Goal: Task Accomplishment & Management: Manage account settings

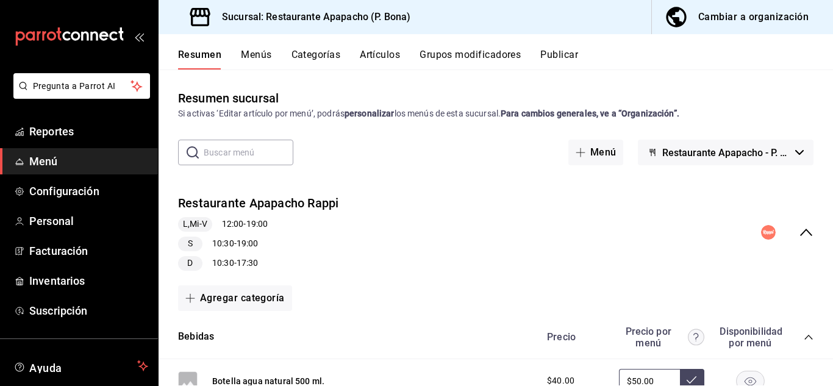
scroll to position [102, 0]
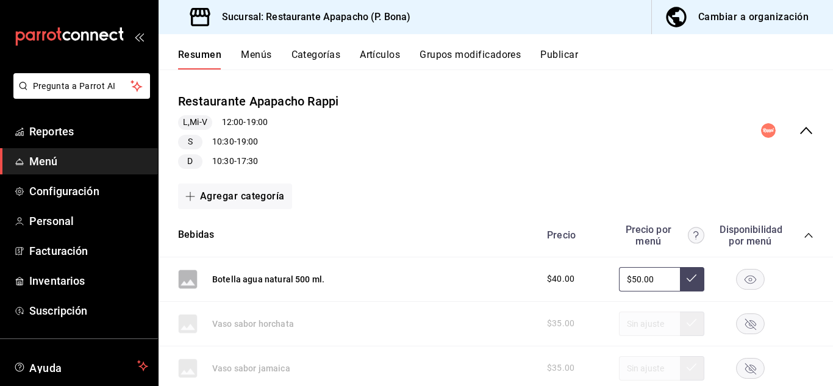
click at [41, 162] on span "Menú" at bounding box center [88, 161] width 119 height 16
click at [41, 189] on span "Configuración" at bounding box center [88, 191] width 119 height 16
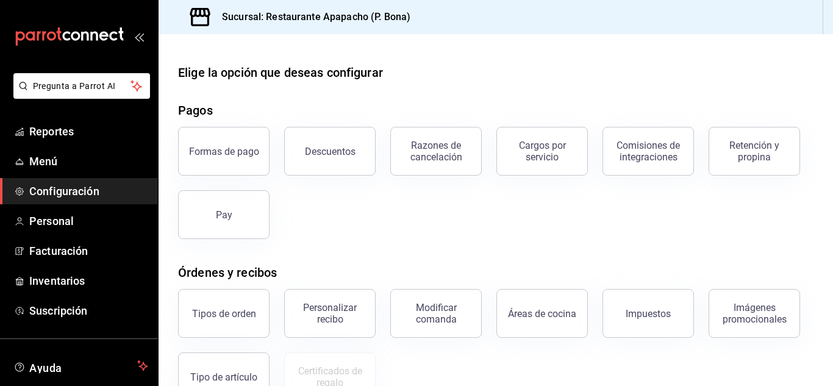
click at [41, 189] on span "Configuración" at bounding box center [88, 191] width 119 height 16
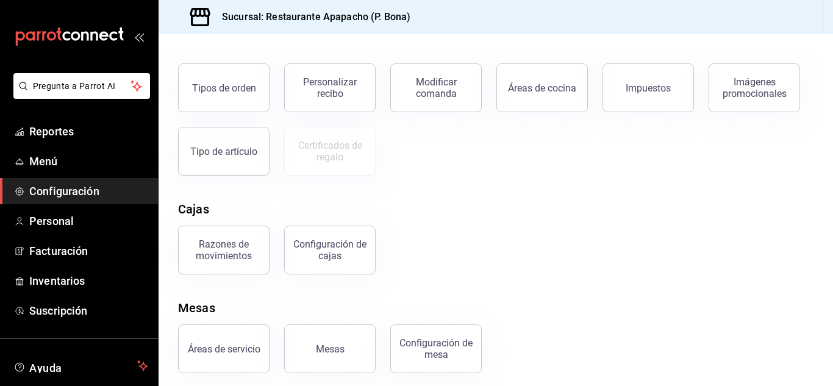
scroll to position [232, 0]
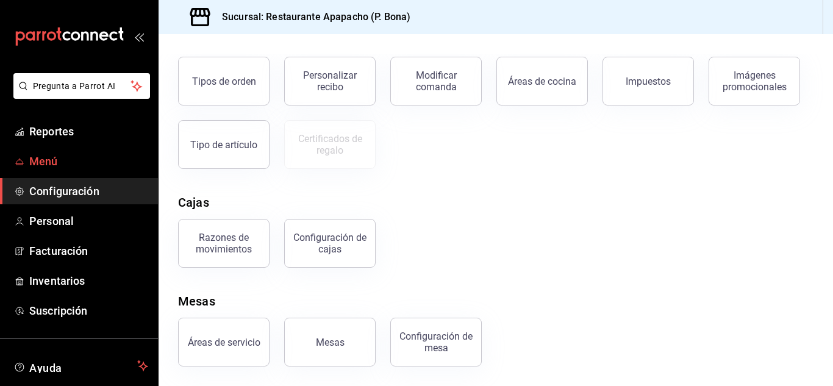
click at [43, 155] on span "Menú" at bounding box center [88, 161] width 119 height 16
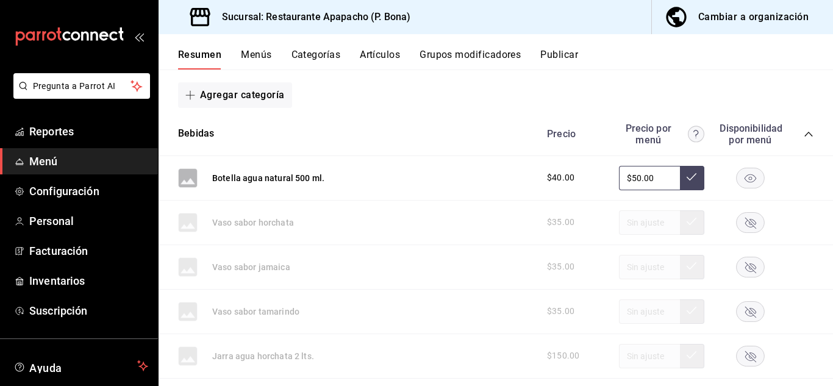
scroll to position [102, 0]
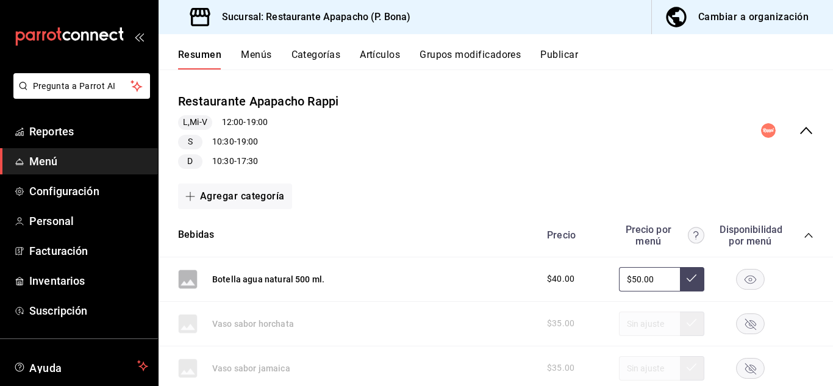
click at [799, 135] on icon "collapse-menu-row" at bounding box center [806, 130] width 15 height 15
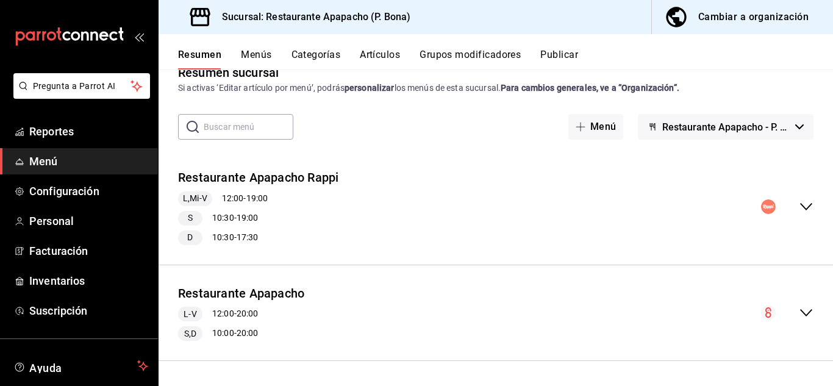
scroll to position [26, 0]
click at [799, 310] on icon "collapse-menu-row" at bounding box center [806, 313] width 15 height 15
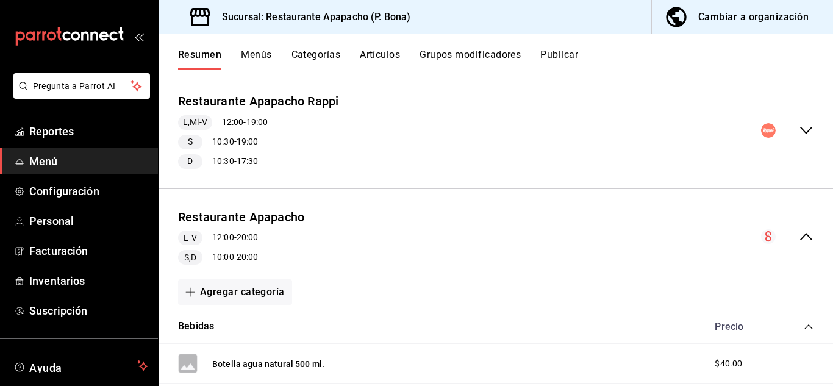
click at [761, 235] on circle "collapse-menu-row" at bounding box center [768, 236] width 15 height 15
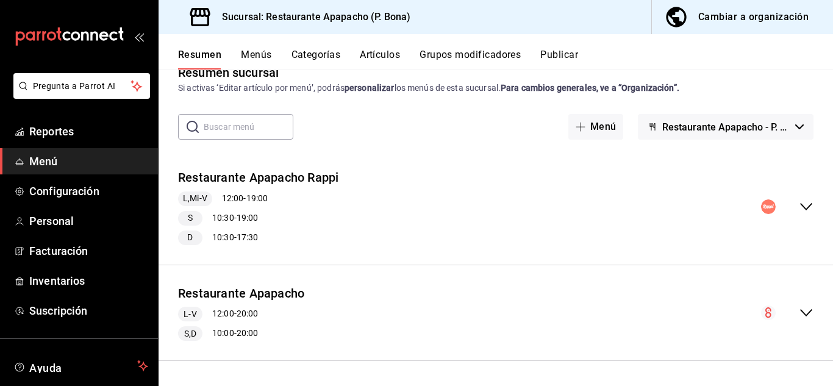
scroll to position [26, 0]
click at [802, 315] on icon "collapse-menu-row" at bounding box center [806, 313] width 15 height 15
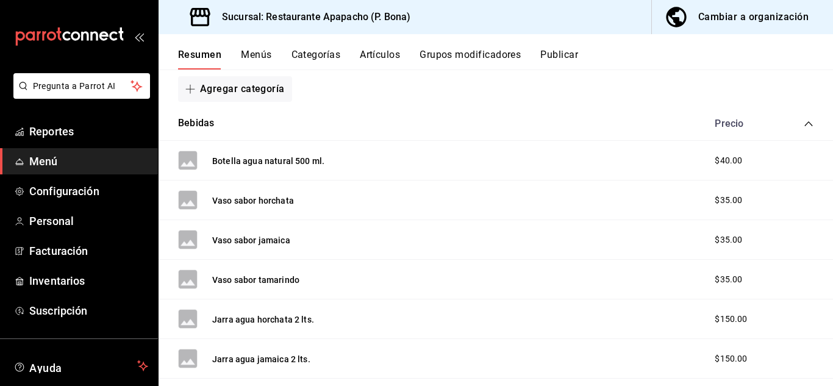
scroll to position [102, 0]
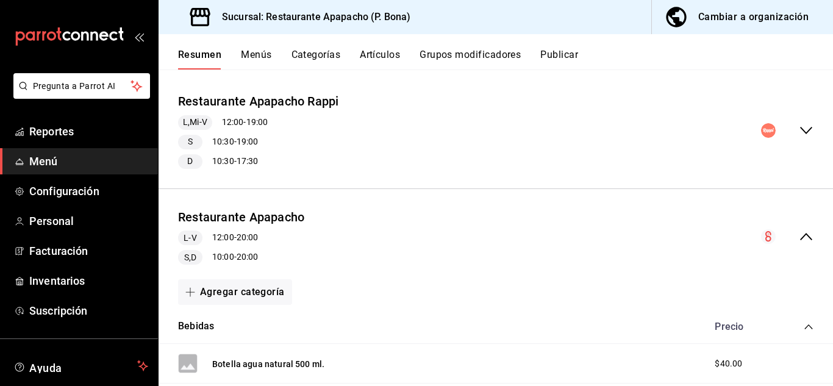
click at [187, 267] on div "Restaurante Apapacho L-V 12:00 - 20:00 S,D 10:00 - 20:00" at bounding box center [496, 237] width 675 height 76
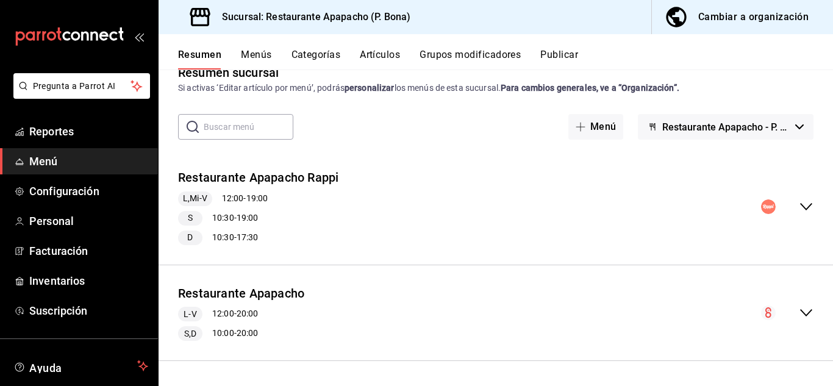
scroll to position [26, 0]
click at [60, 196] on span "Configuración" at bounding box center [88, 191] width 119 height 16
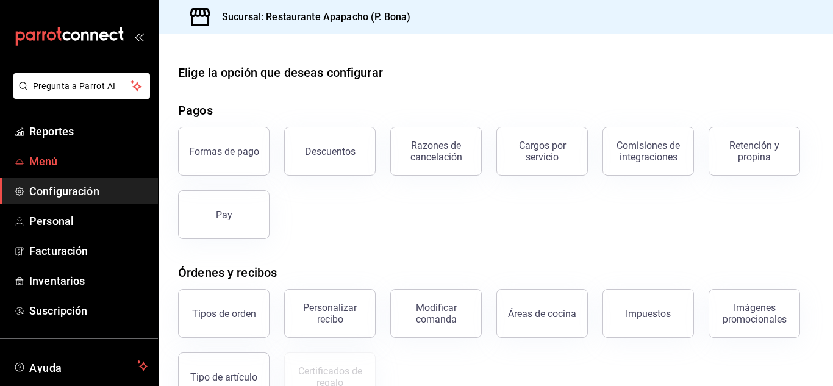
click at [43, 167] on span "Menú" at bounding box center [88, 161] width 119 height 16
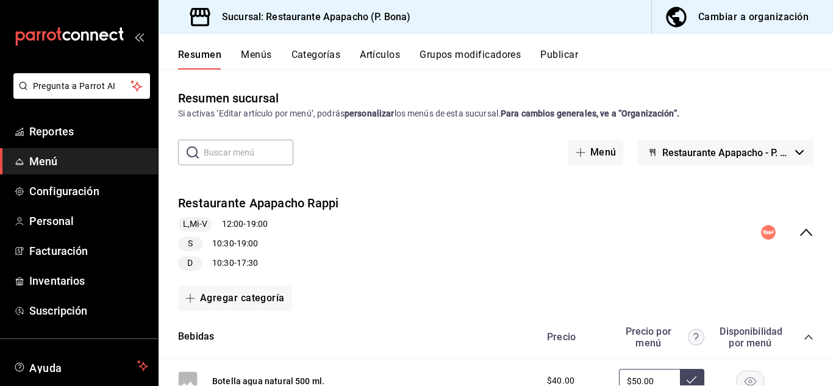
click at [800, 229] on icon "collapse-menu-row" at bounding box center [806, 232] width 12 height 7
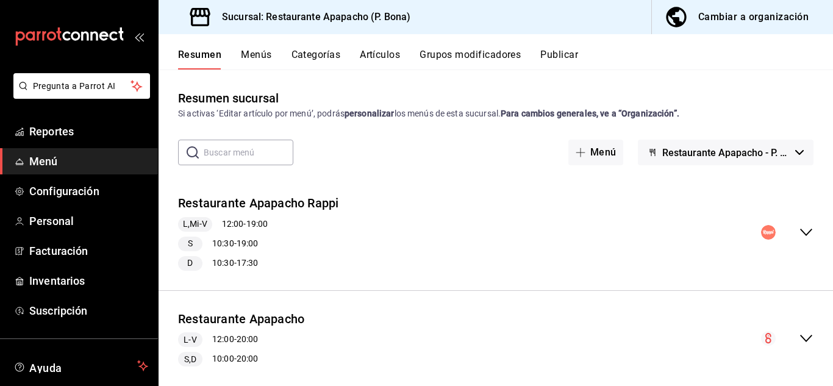
click at [795, 151] on icon "button" at bounding box center [799, 152] width 9 height 5
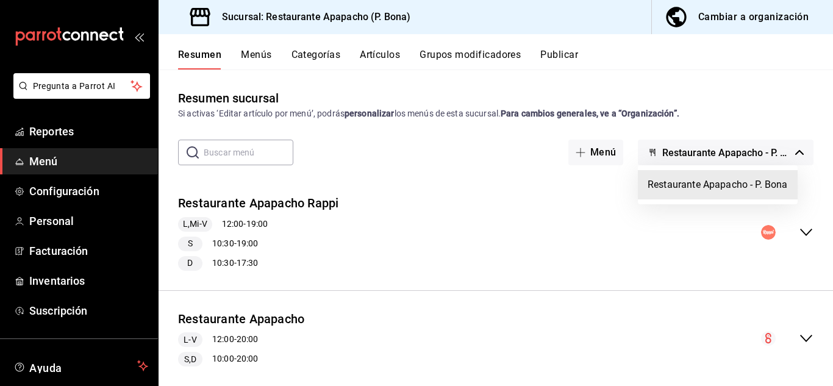
click at [791, 153] on div at bounding box center [416, 193] width 833 height 386
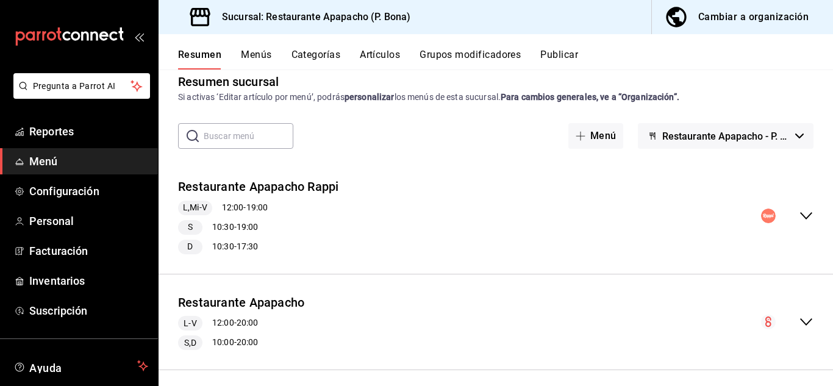
scroll to position [26, 0]
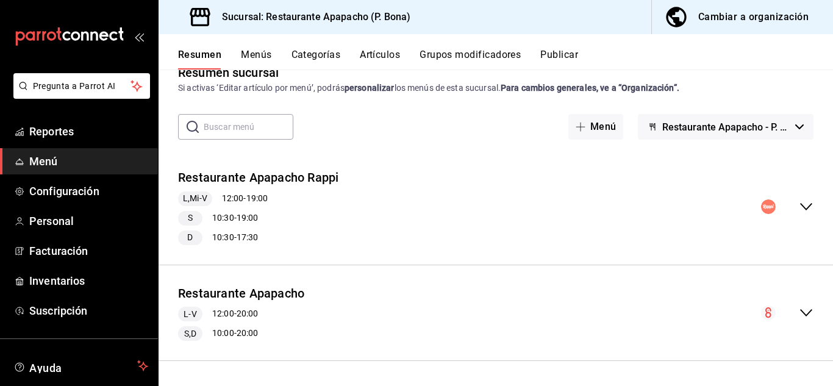
click at [761, 311] on circle "collapse-menu-row" at bounding box center [768, 313] width 15 height 15
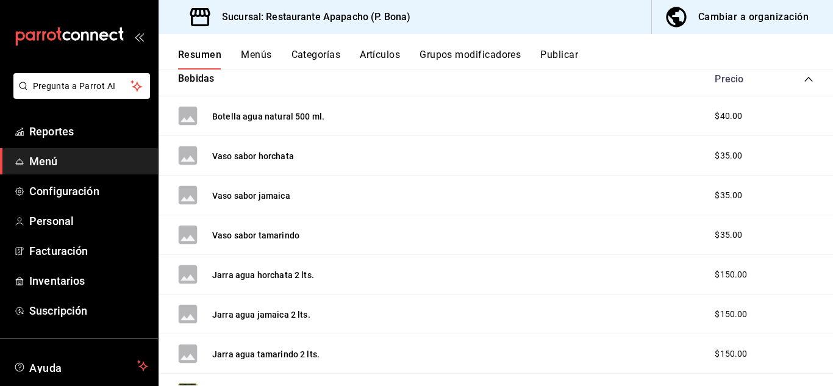
scroll to position [248, 0]
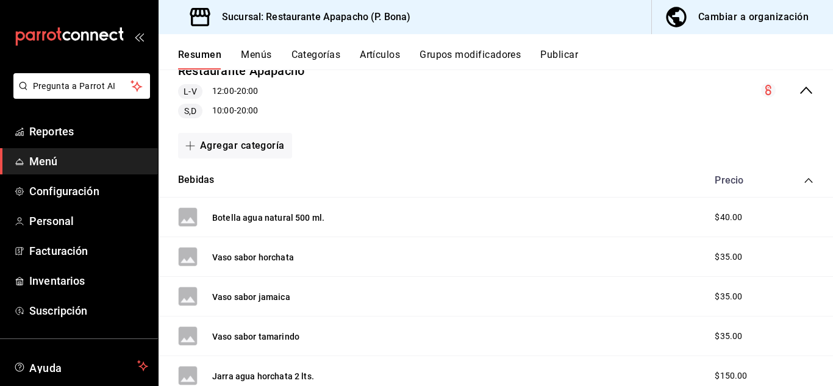
click at [262, 52] on button "Menús" at bounding box center [256, 59] width 31 height 21
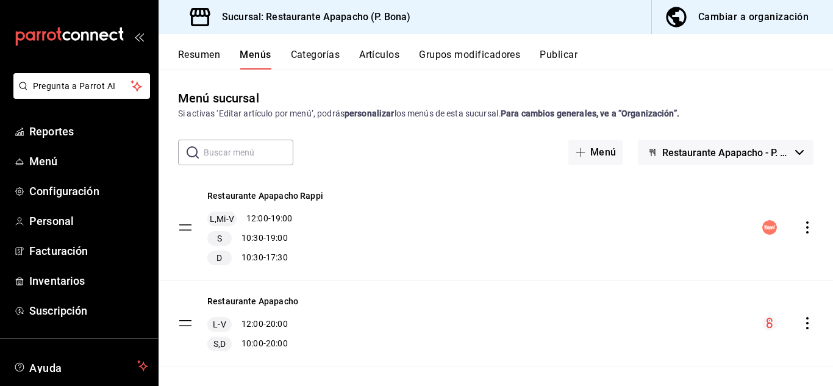
click at [803, 320] on icon "actions" at bounding box center [808, 323] width 12 height 12
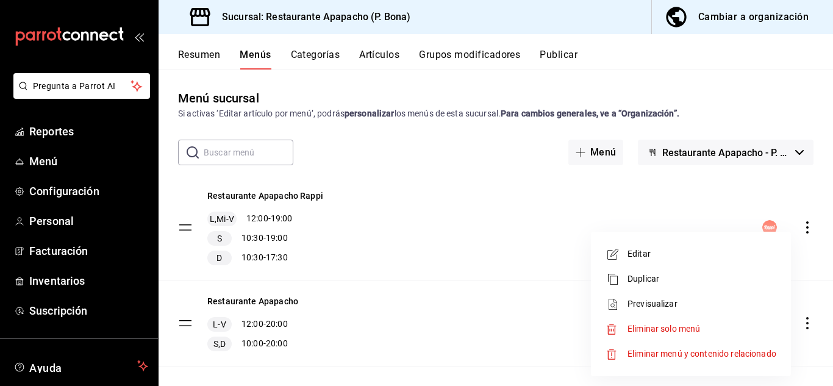
click at [631, 251] on span "Editar" at bounding box center [702, 254] width 149 height 13
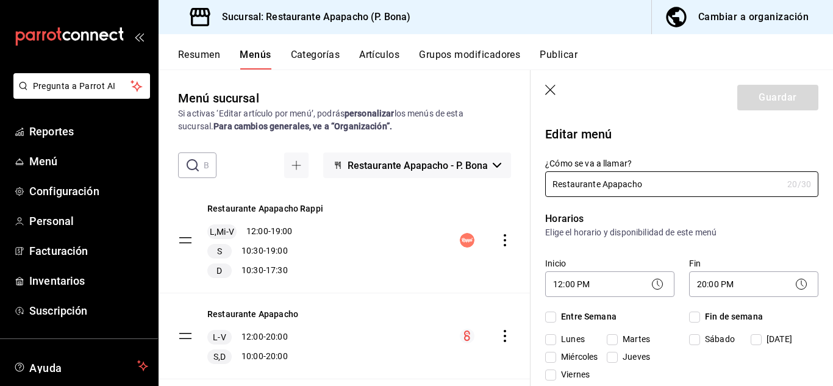
checkbox input "true"
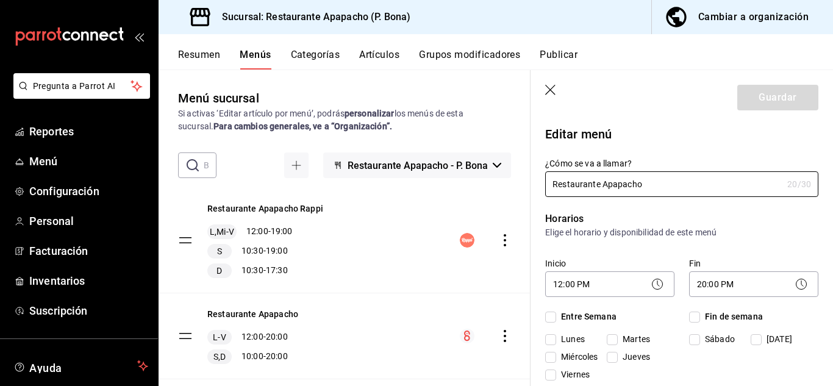
checkbox input "true"
click at [763, 282] on body "Pregunta a Parrot AI Reportes Menú Configuración Personal Facturación Inventari…" at bounding box center [416, 193] width 833 height 386
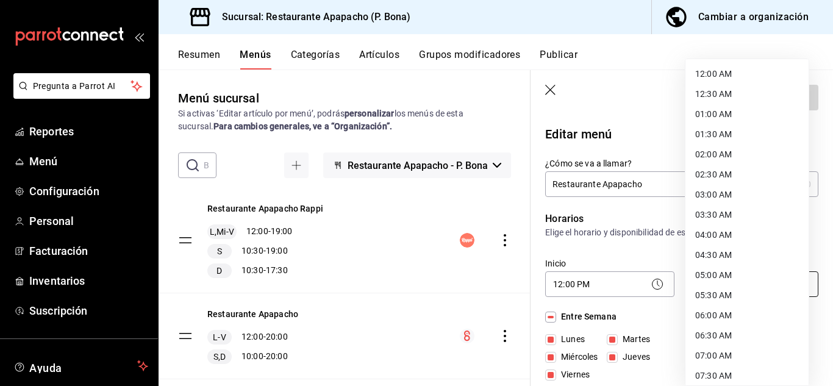
scroll to position [657, 0]
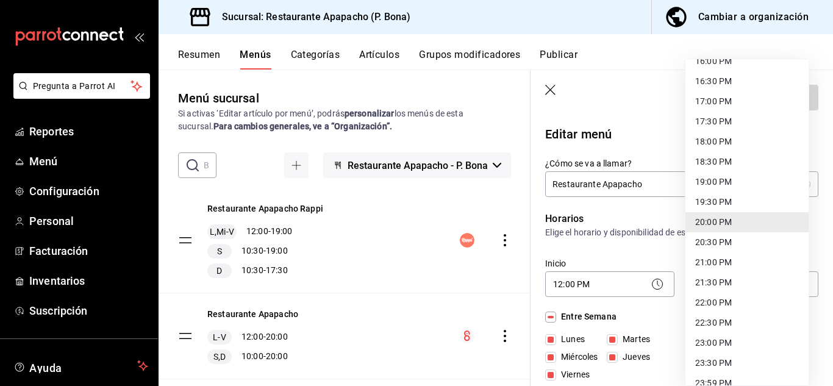
click at [718, 360] on li "23:30 PM" at bounding box center [747, 363] width 123 height 20
type input "23:30"
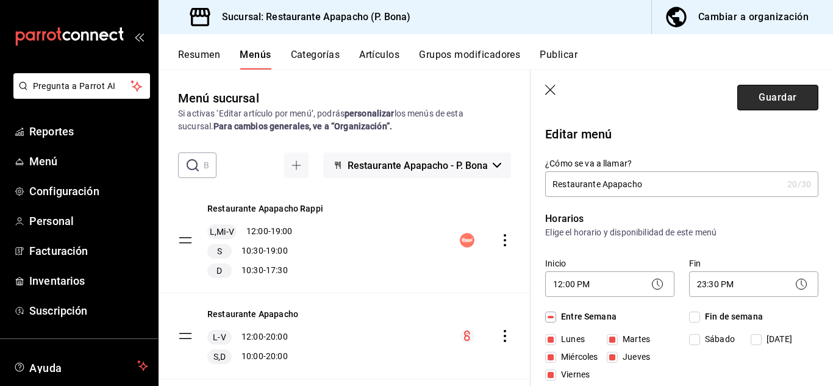
click at [758, 101] on button "Guardar" at bounding box center [778, 98] width 81 height 26
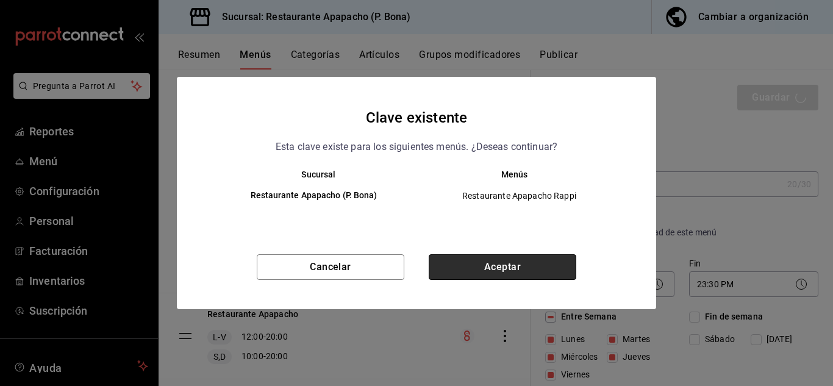
click at [498, 262] on button "Aceptar" at bounding box center [503, 267] width 148 height 26
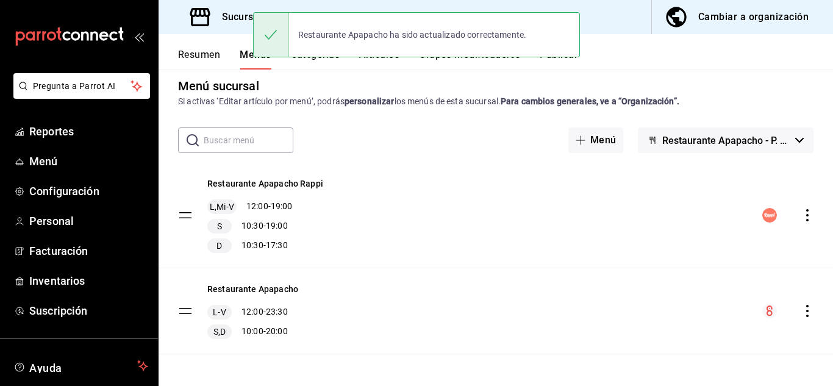
scroll to position [15, 0]
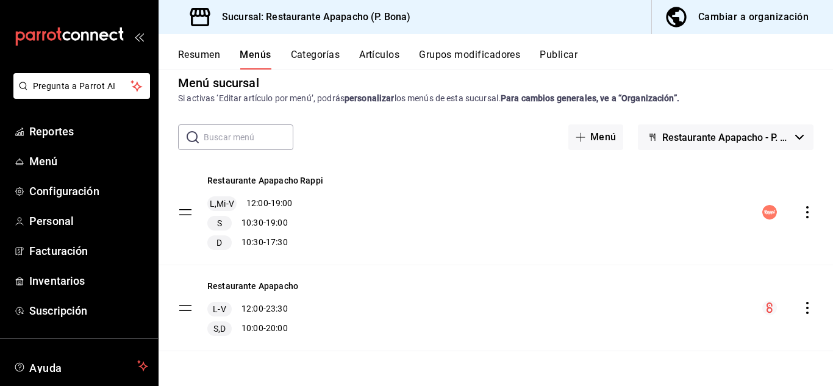
click at [806, 303] on icon "actions" at bounding box center [807, 308] width 2 height 12
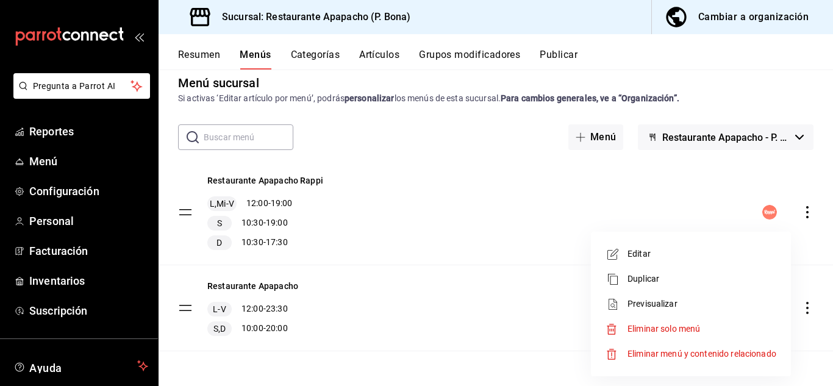
click at [633, 252] on span "Editar" at bounding box center [702, 254] width 149 height 13
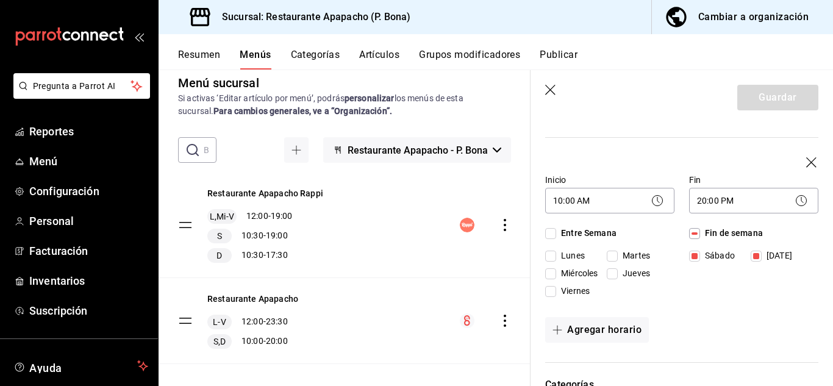
scroll to position [305, 0]
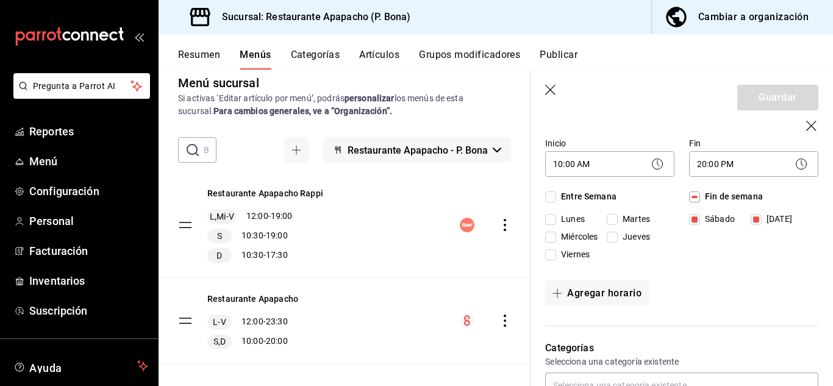
click at [794, 166] on icon at bounding box center [801, 164] width 15 height 15
click at [779, 161] on body "Pregunta a Parrot AI Reportes Menú Configuración Personal Facturación Inventari…" at bounding box center [416, 193] width 833 height 386
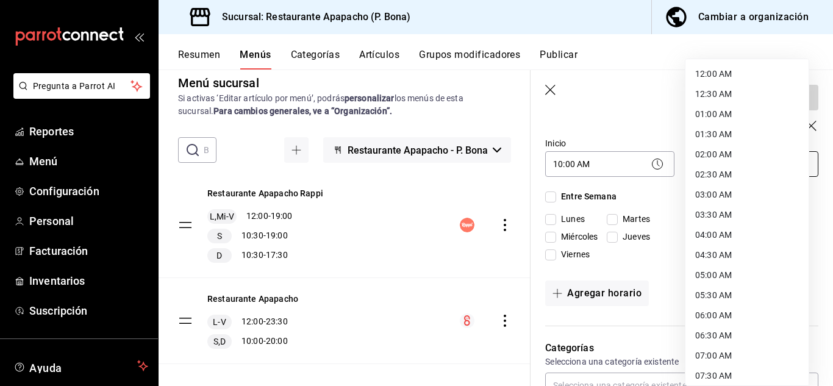
scroll to position [657, 0]
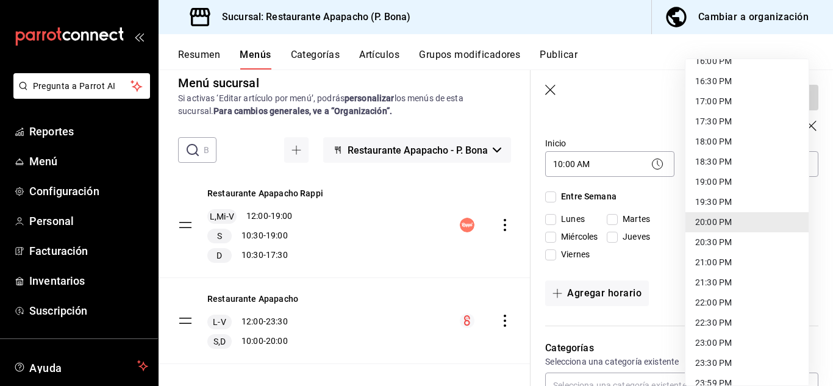
click at [711, 364] on li "23:30 PM" at bounding box center [747, 363] width 123 height 20
type input "23:30"
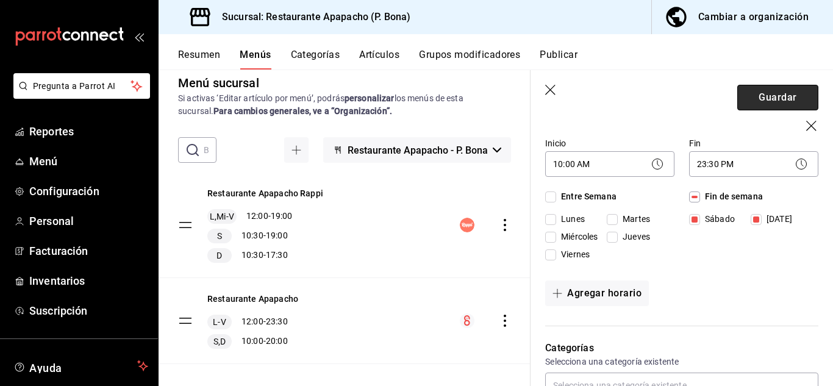
click at [763, 99] on button "Guardar" at bounding box center [778, 98] width 81 height 26
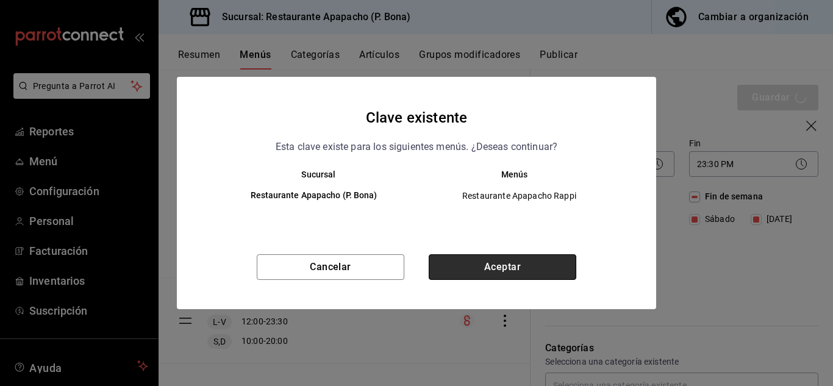
click at [514, 273] on button "Aceptar" at bounding box center [503, 267] width 148 height 26
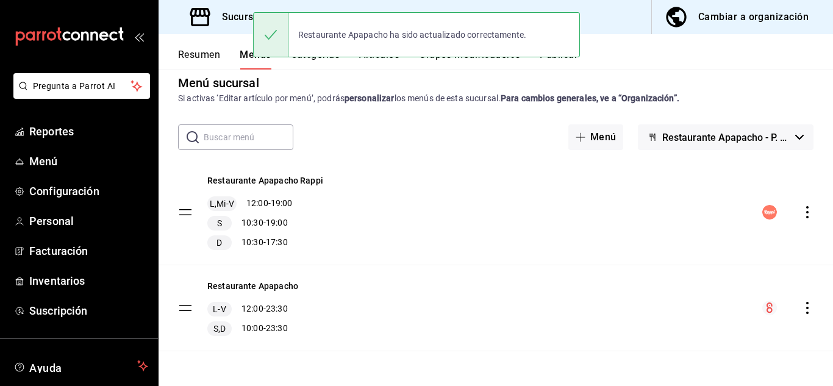
click at [614, 56] on div "Resumen Menús Categorías Artículos Grupos modificadores Publicar" at bounding box center [505, 59] width 655 height 21
click at [623, 57] on div "Resumen Menús Categorías Artículos Grupos modificadores Publicar" at bounding box center [505, 59] width 655 height 21
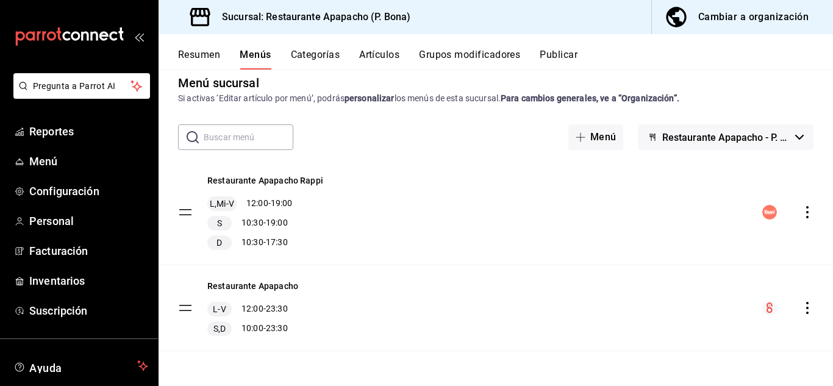
click at [566, 51] on button "Publicar" at bounding box center [559, 59] width 38 height 21
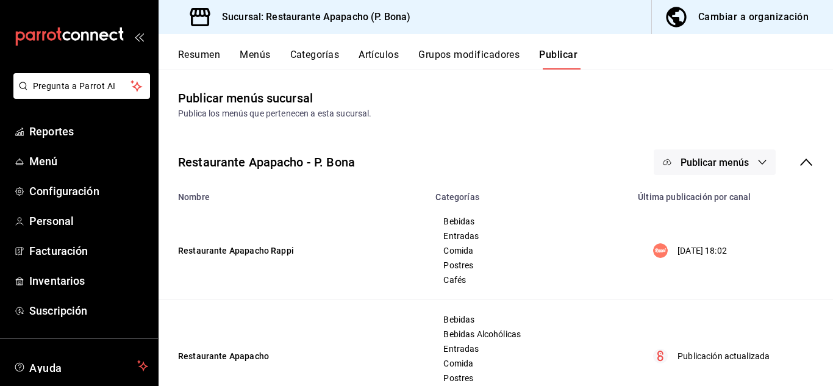
click at [732, 157] on span "Publicar menús" at bounding box center [715, 163] width 68 height 12
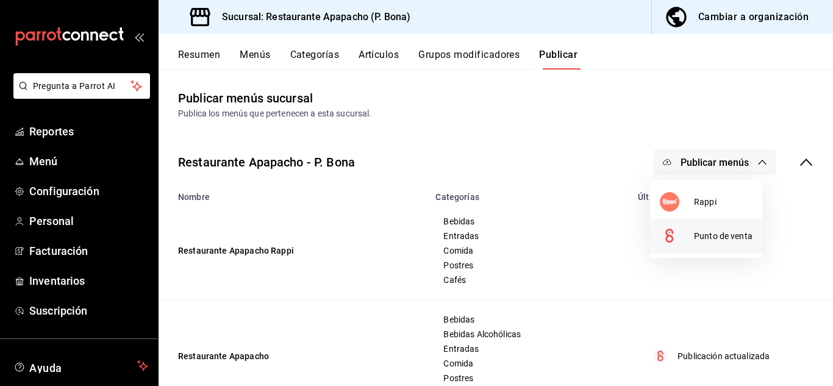
click at [710, 239] on span "Punto de venta" at bounding box center [723, 236] width 59 height 13
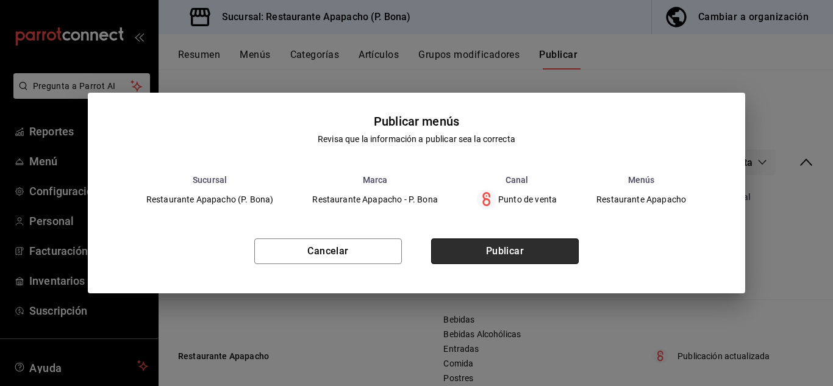
click at [511, 249] on button "Publicar" at bounding box center [505, 252] width 148 height 26
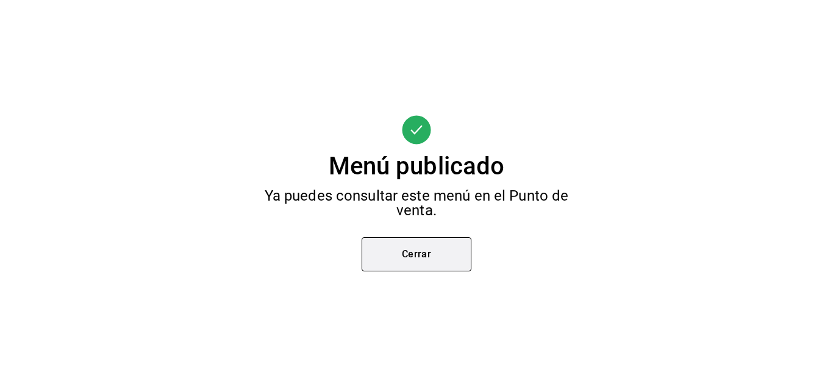
click at [395, 260] on button "Cerrar" at bounding box center [417, 254] width 110 height 34
